Goal: Transaction & Acquisition: Purchase product/service

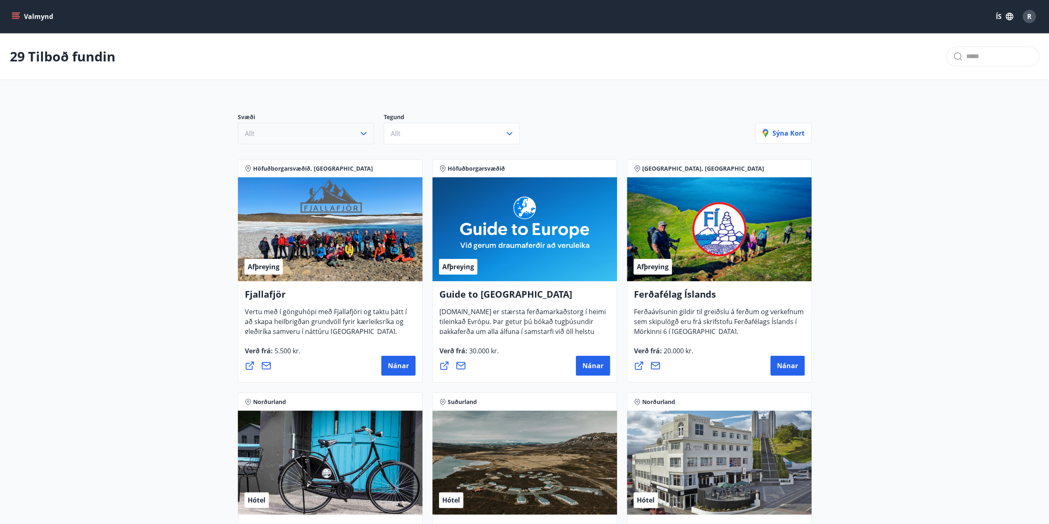
click at [364, 130] on icon "button" at bounding box center [364, 134] width 10 height 10
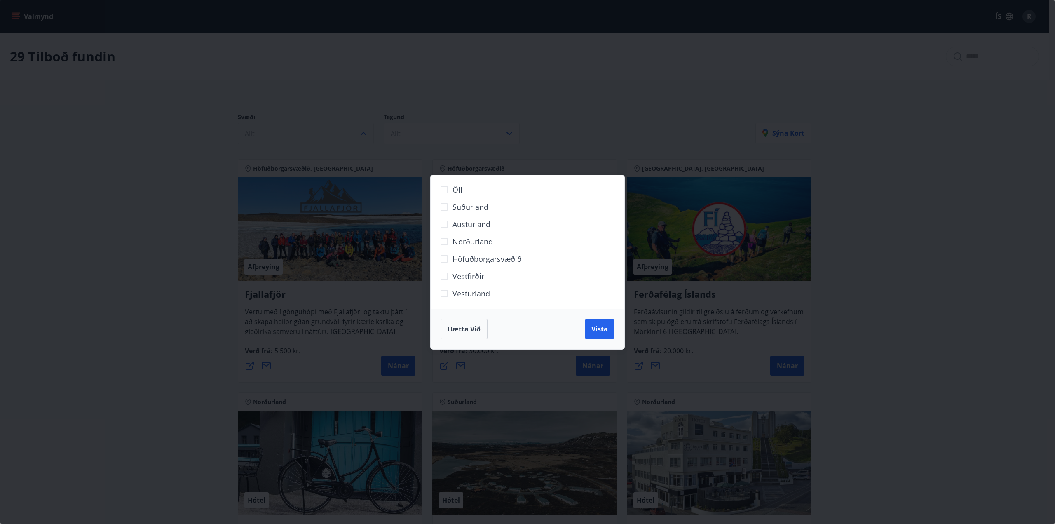
click at [464, 331] on span "Hætta við" at bounding box center [464, 328] width 33 height 9
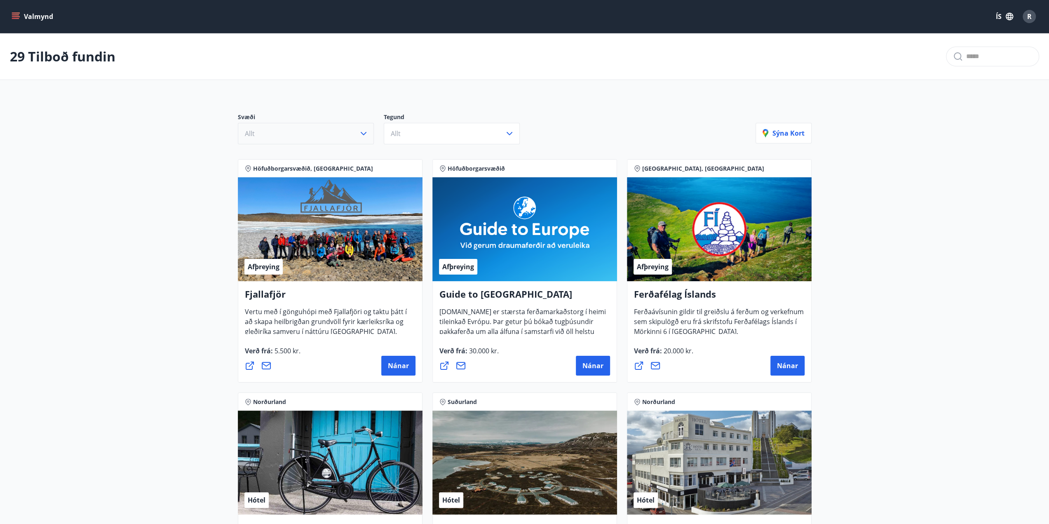
click at [19, 15] on icon "menu" at bounding box center [15, 14] width 7 height 1
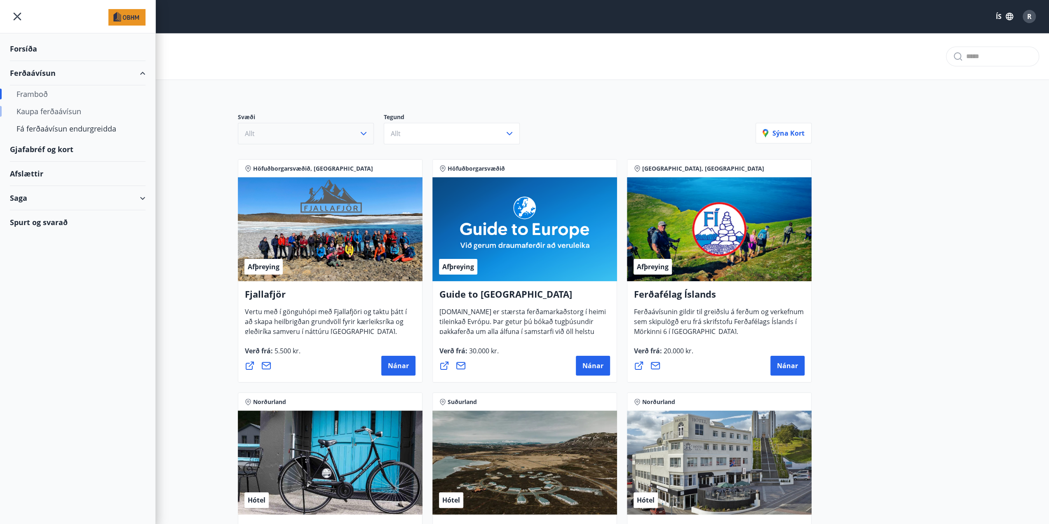
click at [46, 110] on div "Kaupa ferðaávísun" at bounding box center [77, 111] width 122 height 17
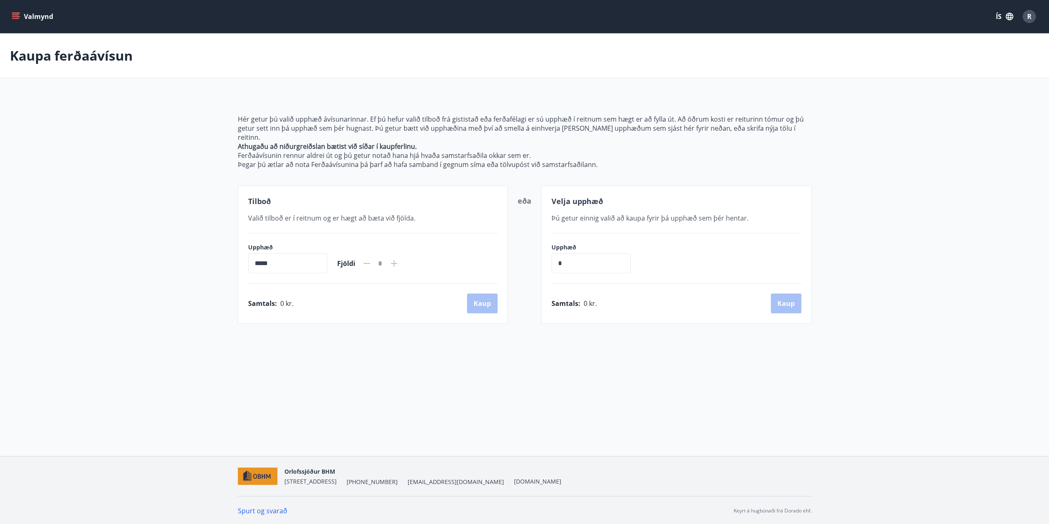
click at [307, 253] on input "*****" at bounding box center [287, 263] width 79 height 20
click at [359, 344] on div "[PERSON_NAME] ferðaávísun Hér getur þú valið upphæð ávísunarinnar. Ef þú hefur …" at bounding box center [524, 194] width 1049 height 323
click at [14, 12] on icon "menu" at bounding box center [16, 16] width 8 height 8
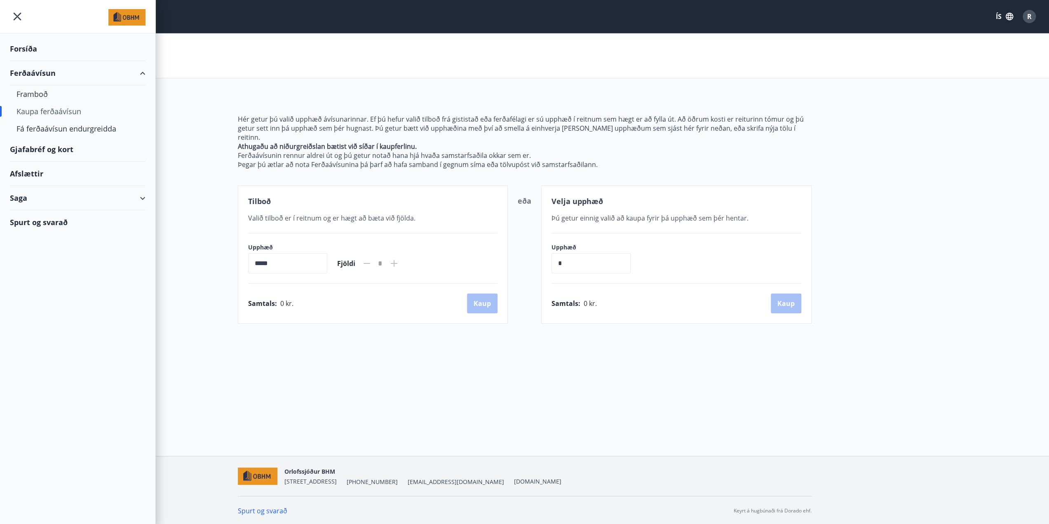
click at [37, 150] on div "Gjafabréf og kort" at bounding box center [78, 149] width 136 height 24
click at [957, 188] on main "[PERSON_NAME] ferðaávísun Hér getur þú valið upphæð ávísunarinnar. Ef þú hefur …" at bounding box center [524, 178] width 1049 height 290
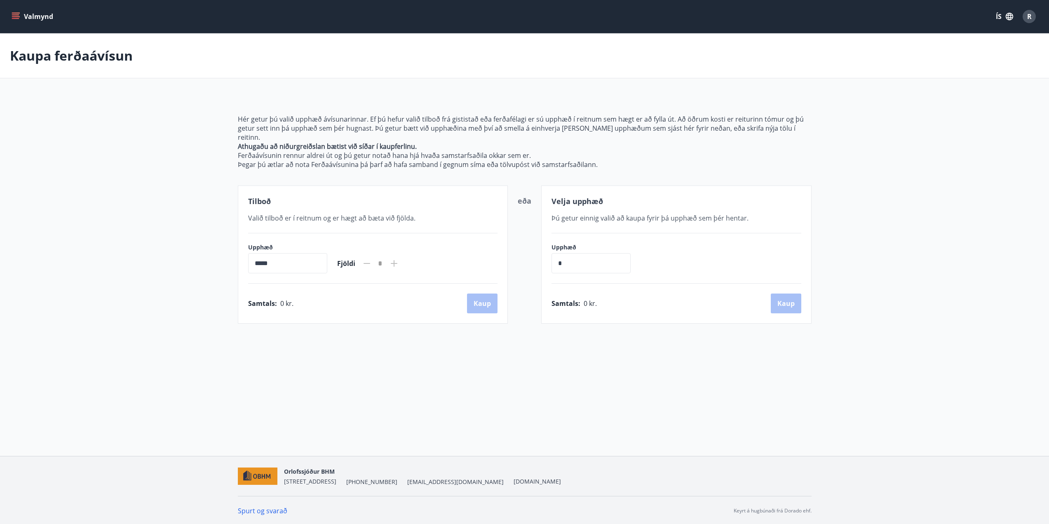
click at [16, 14] on icon "menu" at bounding box center [16, 16] width 8 height 8
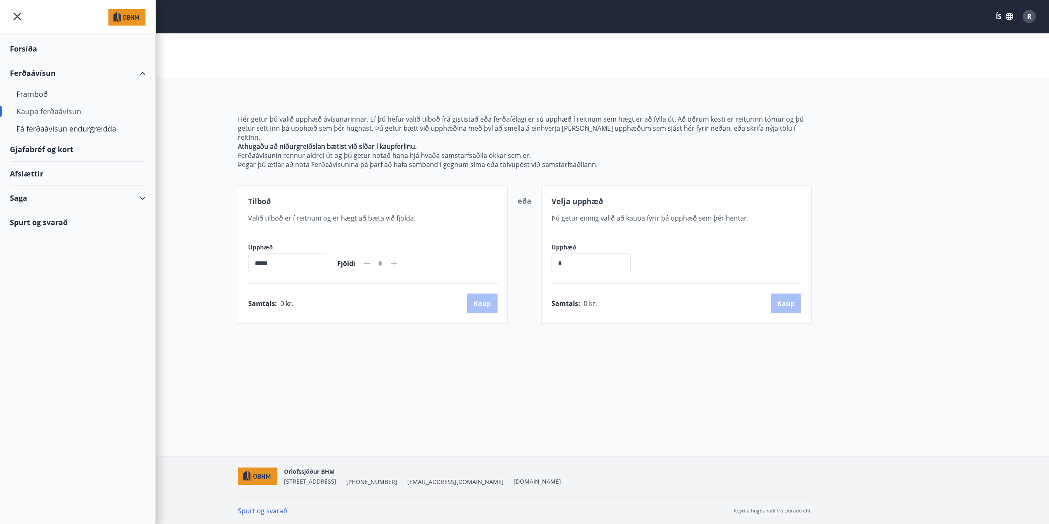
drag, startPoint x: 403, startPoint y: 359, endPoint x: 416, endPoint y: 359, distance: 13.2
click at [404, 359] on div "Valmynd ÍS R [PERSON_NAME] ferðaávísun Hér getur þú valið upphæð ávísunarinnar.…" at bounding box center [524, 228] width 1049 height 456
